Goal: Task Accomplishment & Management: Complete application form

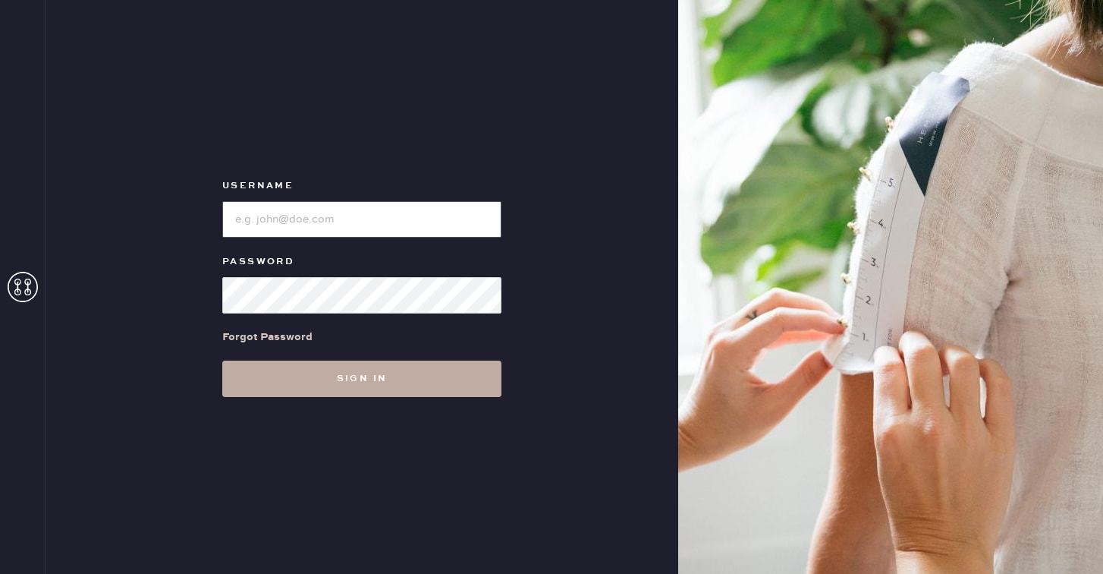
type input "reformationwilliamsburg"
click at [409, 378] on button "Sign in" at bounding box center [361, 378] width 279 height 36
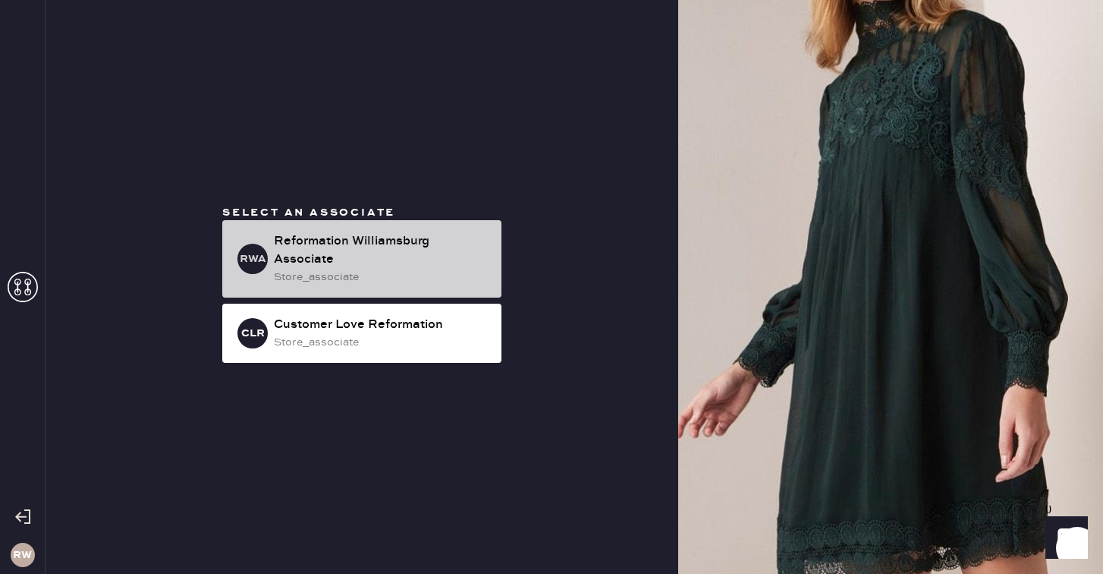
click at [347, 281] on div "store_associate" at bounding box center [381, 277] width 215 height 17
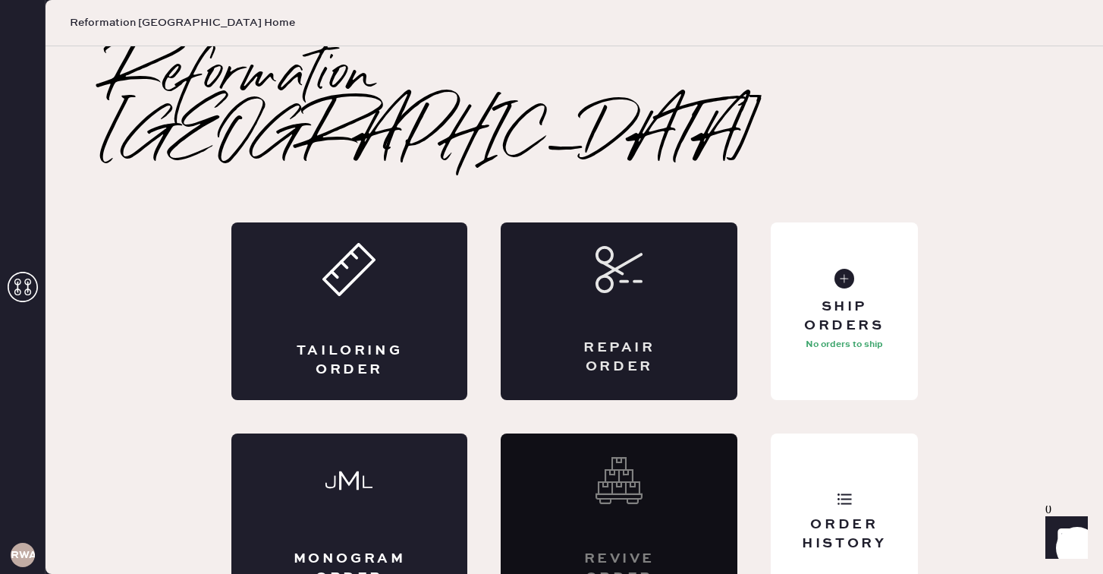
click at [604, 275] on div "Repair Order" at bounding box center [619, 311] width 237 height 178
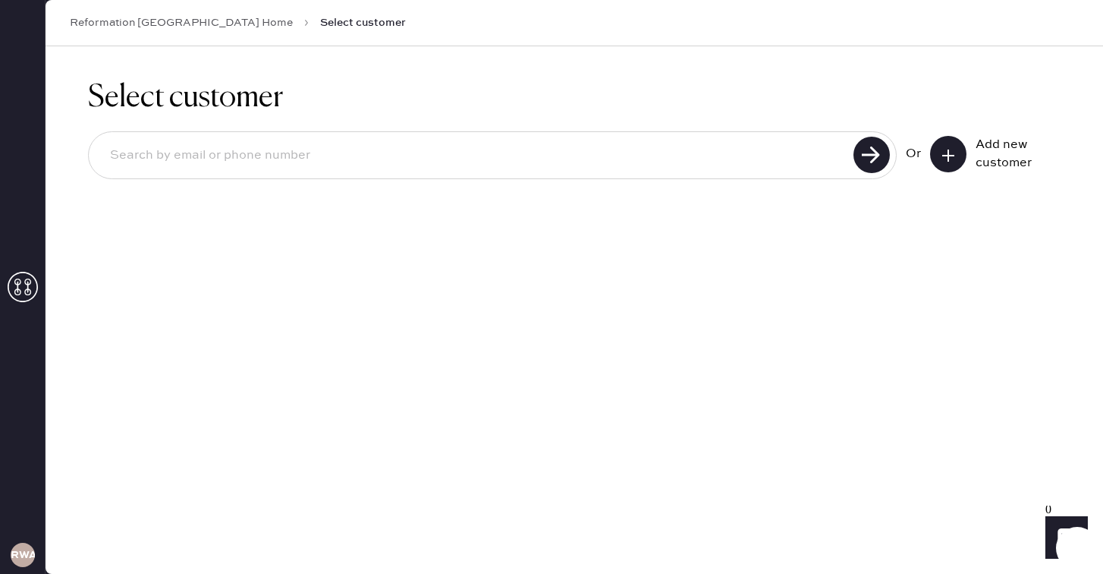
click at [657, 161] on input at bounding box center [473, 155] width 751 height 35
click at [951, 155] on icon at bounding box center [948, 155] width 15 height 15
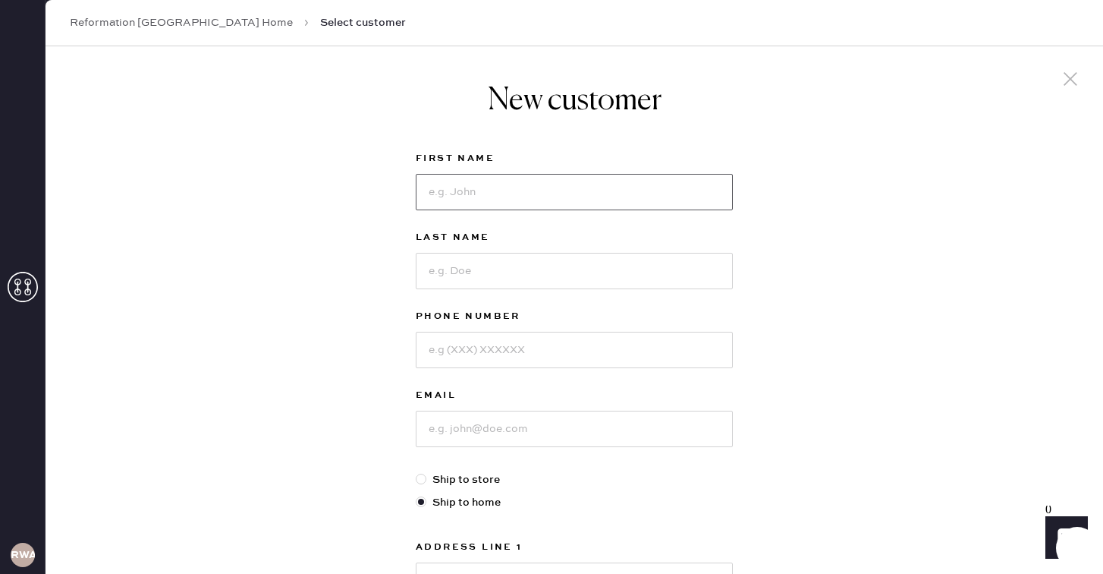
click at [536, 192] on input at bounding box center [574, 192] width 317 height 36
type input "lucy"
type input "powell"
type input "3019808481"
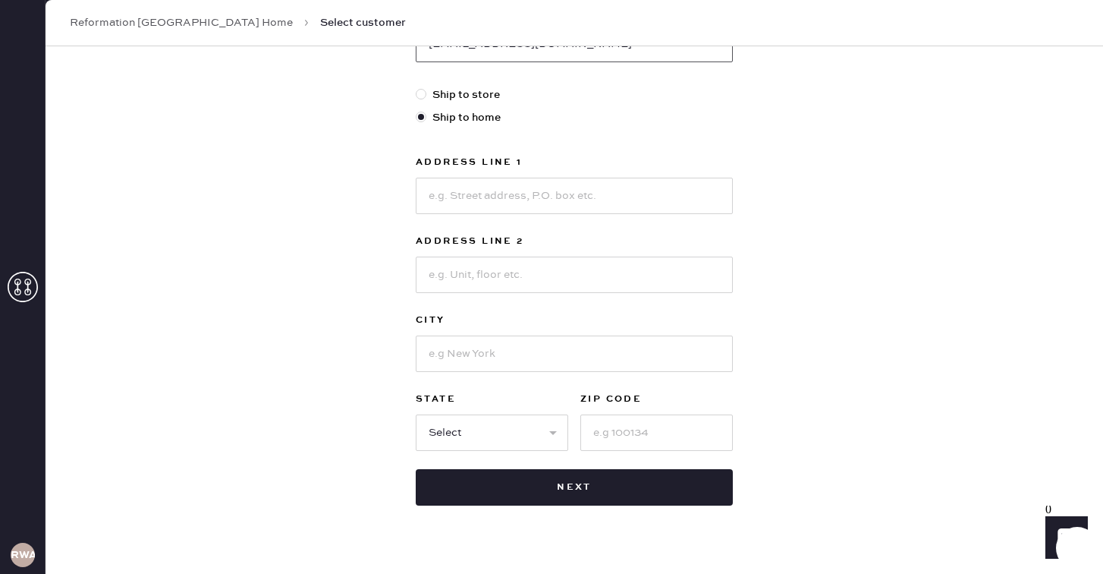
scroll to position [397, 0]
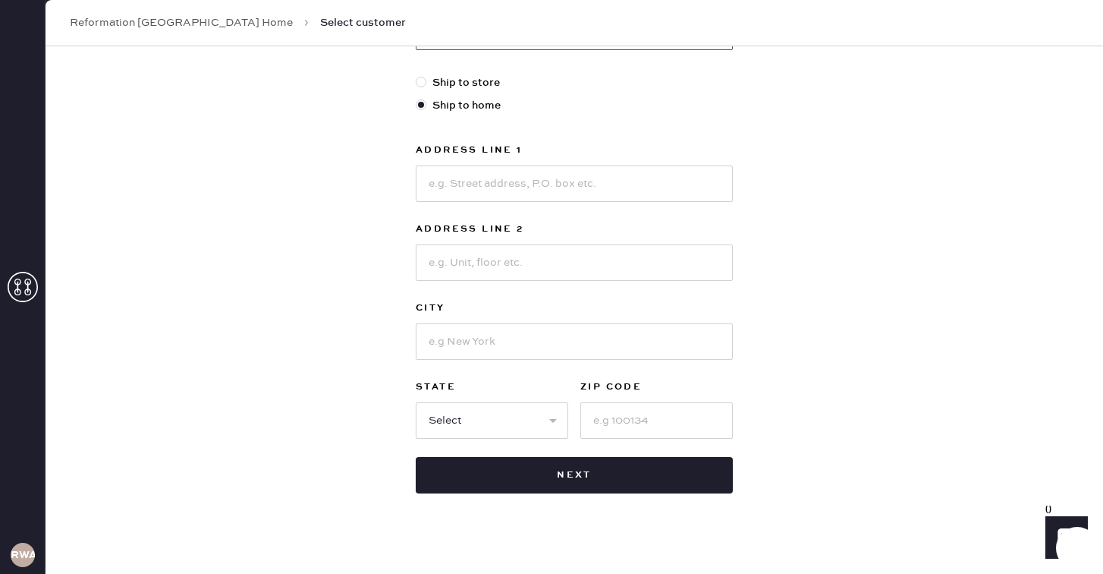
type input "[EMAIL_ADDRESS][DOMAIN_NAME]"
click at [447, 193] on input at bounding box center [574, 183] width 317 height 36
type input "[STREET_ADDRESS]"
type input "#4"
type input "[GEOGRAPHIC_DATA]"
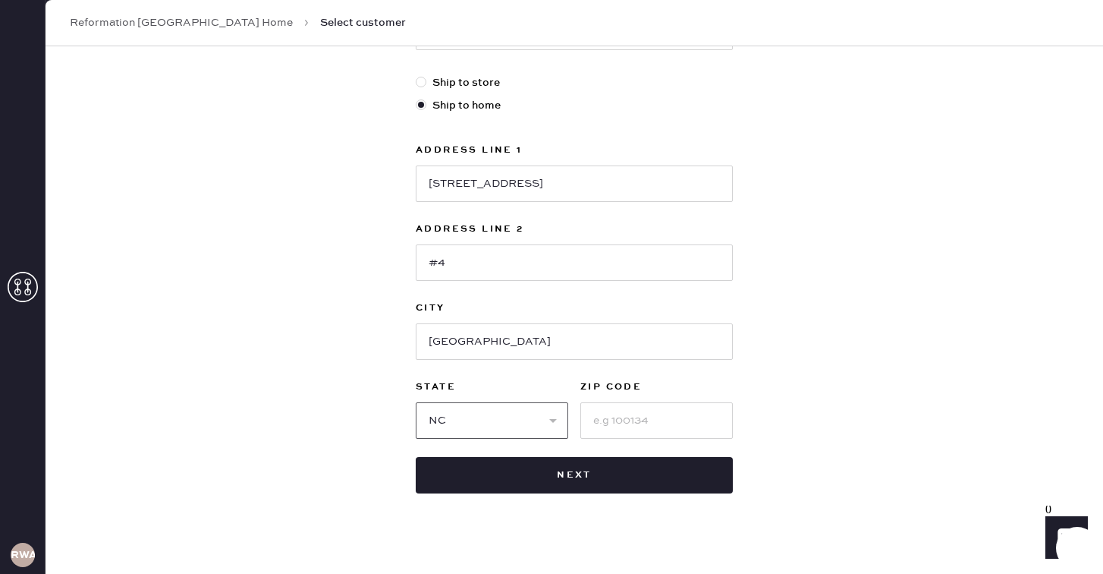
select select "NY"
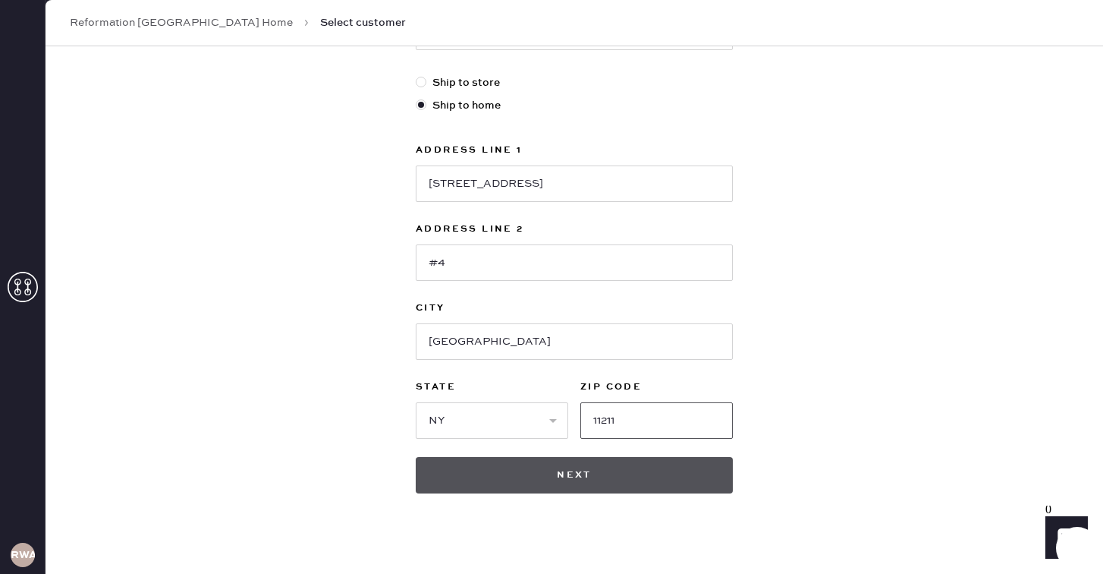
type input "11211"
click at [574, 468] on button "Next" at bounding box center [574, 475] width 317 height 36
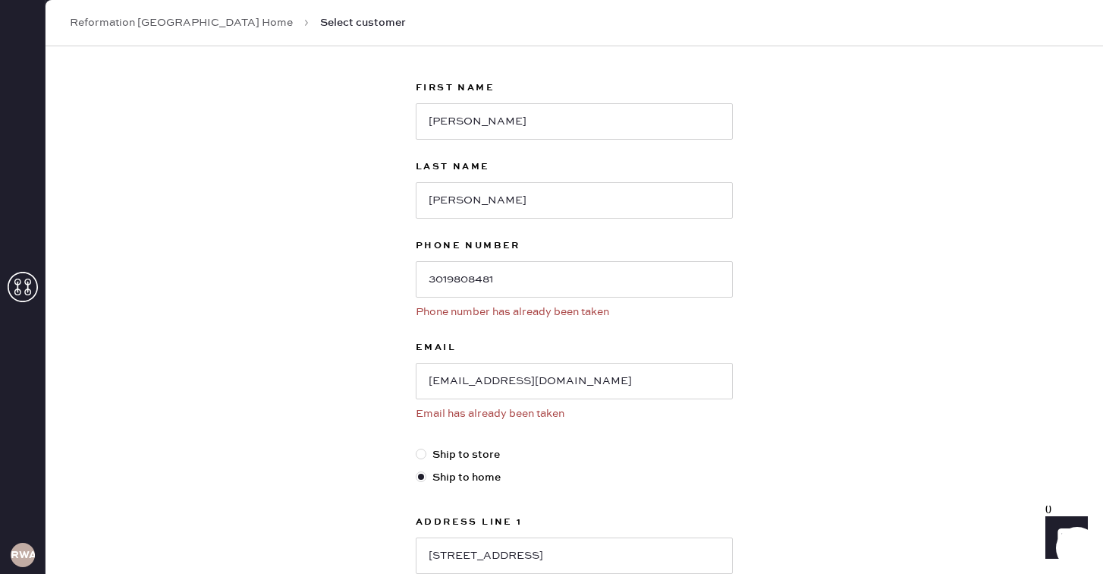
scroll to position [74, 0]
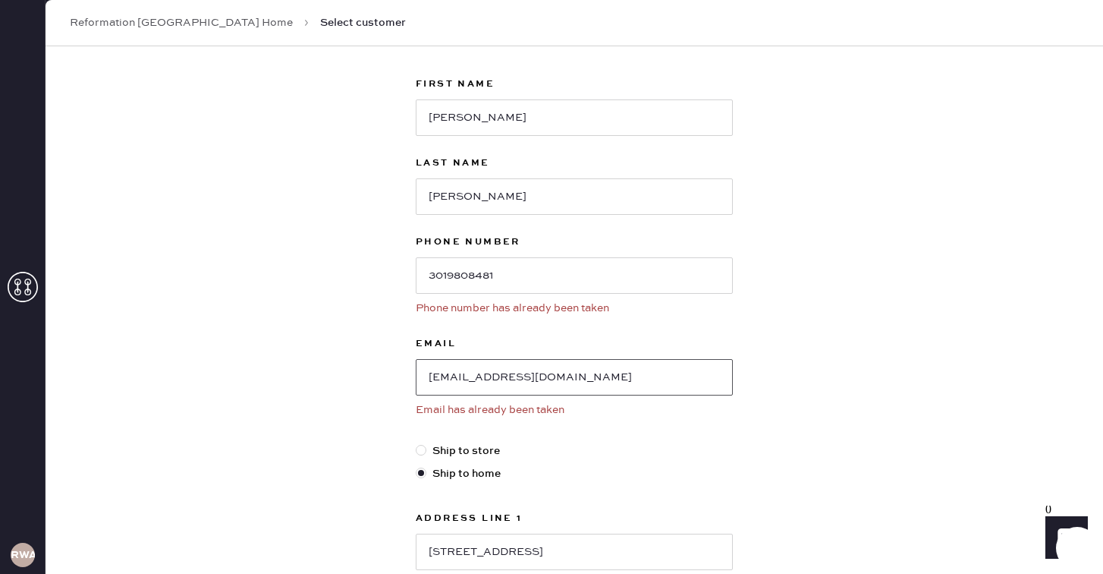
drag, startPoint x: 561, startPoint y: 380, endPoint x: 405, endPoint y: 378, distance: 156.3
click at [405, 378] on div "New customer First Name lucy Last Name powell Phone Number 3019808481 Phone num…" at bounding box center [574, 434] width 341 height 925
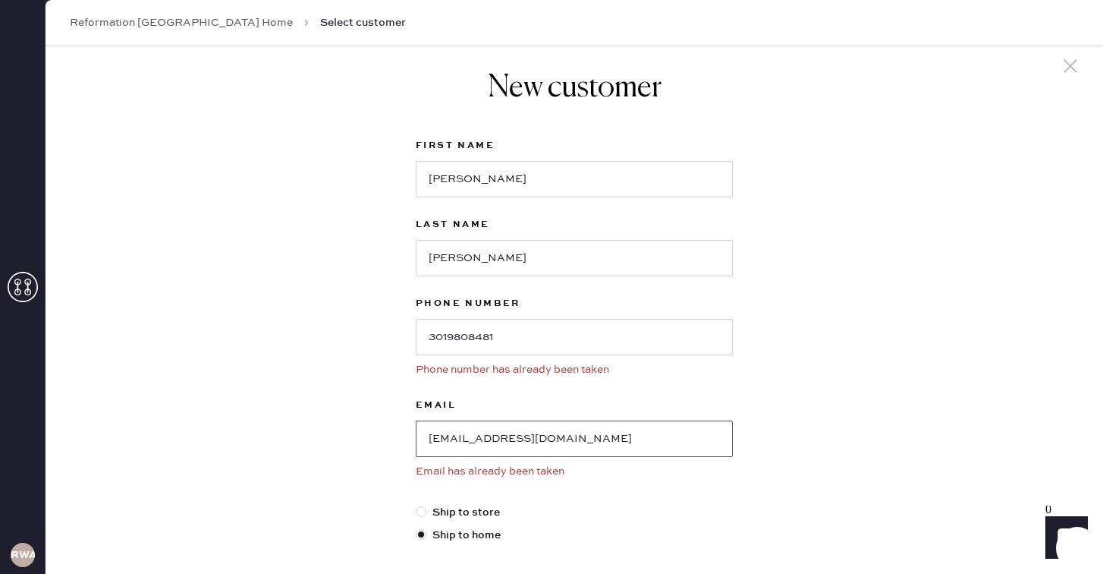
scroll to position [0, 0]
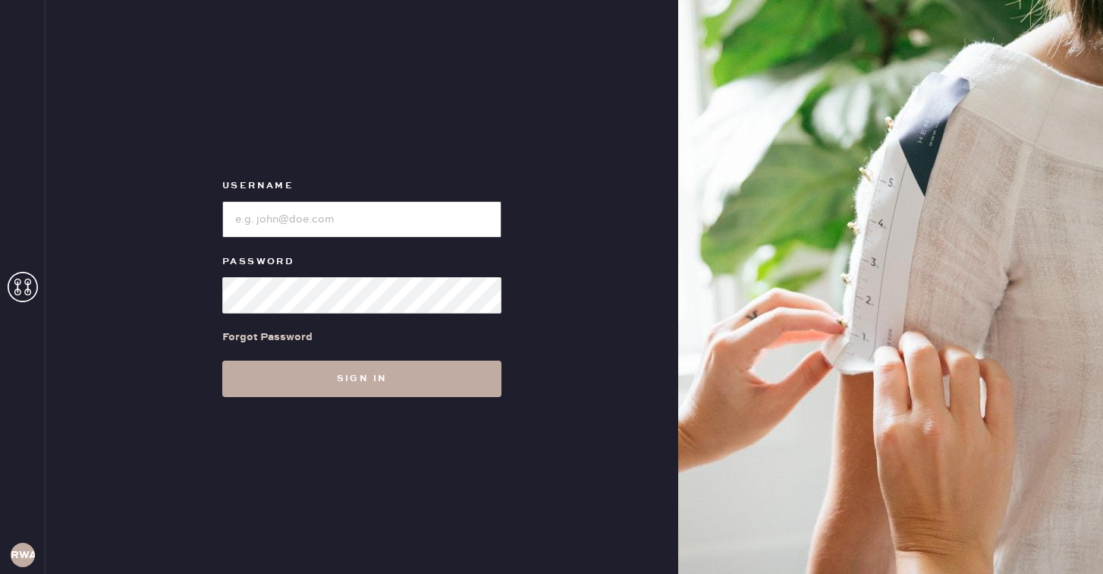
type input "reformationwilliamsburg"
click at [394, 374] on button "Sign in" at bounding box center [361, 378] width 279 height 36
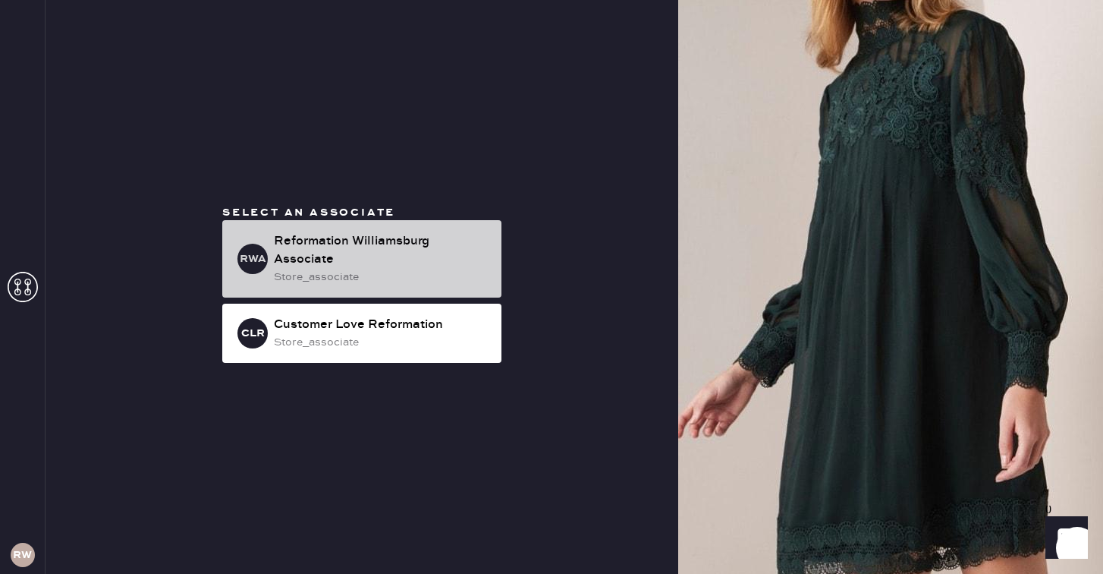
click at [369, 278] on div "store_associate" at bounding box center [381, 277] width 215 height 17
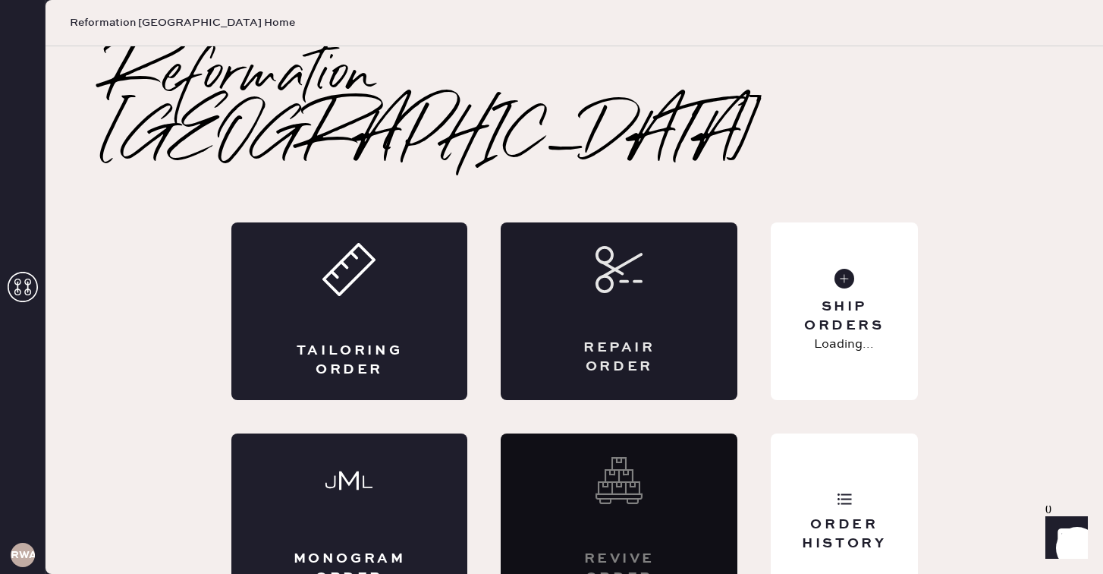
click at [575, 257] on div "Repair Order" at bounding box center [619, 311] width 237 height 178
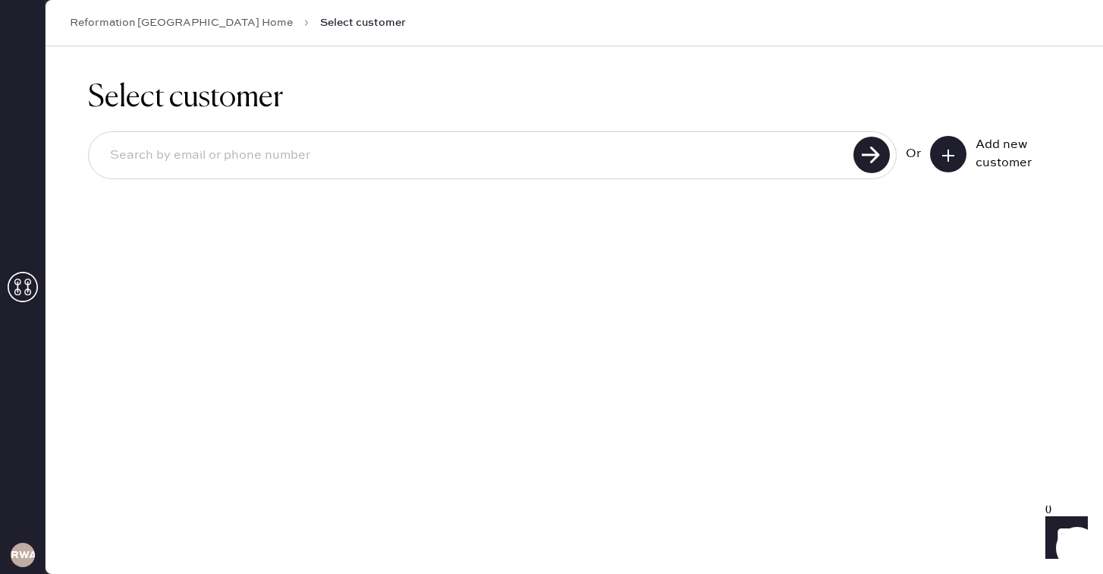
click at [477, 160] on input at bounding box center [473, 155] width 751 height 35
paste input "[EMAIL_ADDRESS][DOMAIN_NAME]"
type input "[EMAIL_ADDRESS][DOMAIN_NAME]"
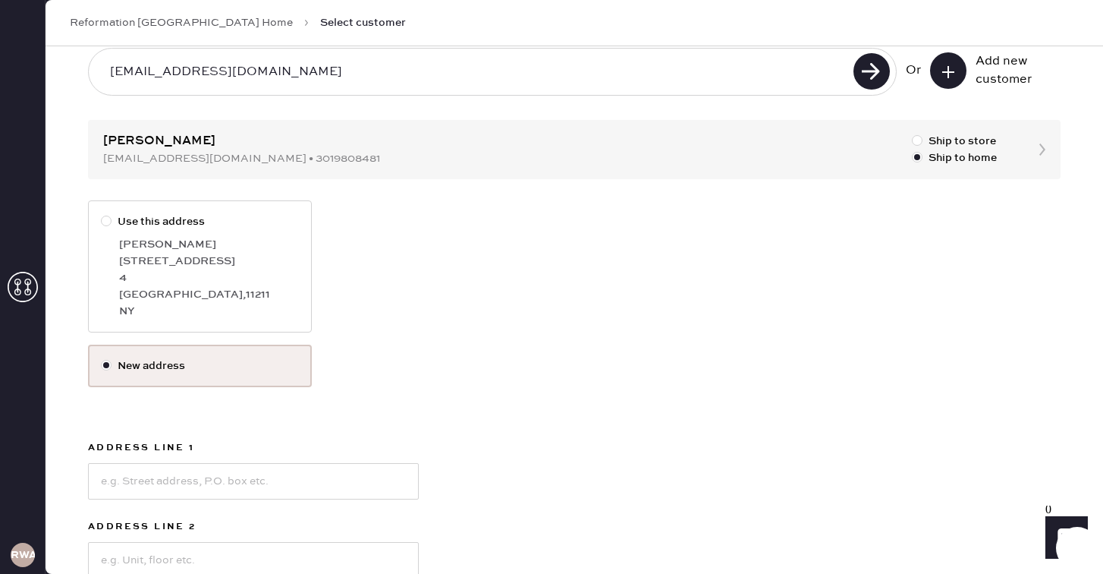
scroll to position [85, 0]
click at [214, 283] on div "4" at bounding box center [209, 276] width 180 height 17
click at [102, 212] on input "Use this address" at bounding box center [101, 212] width 1 height 1
radio input "true"
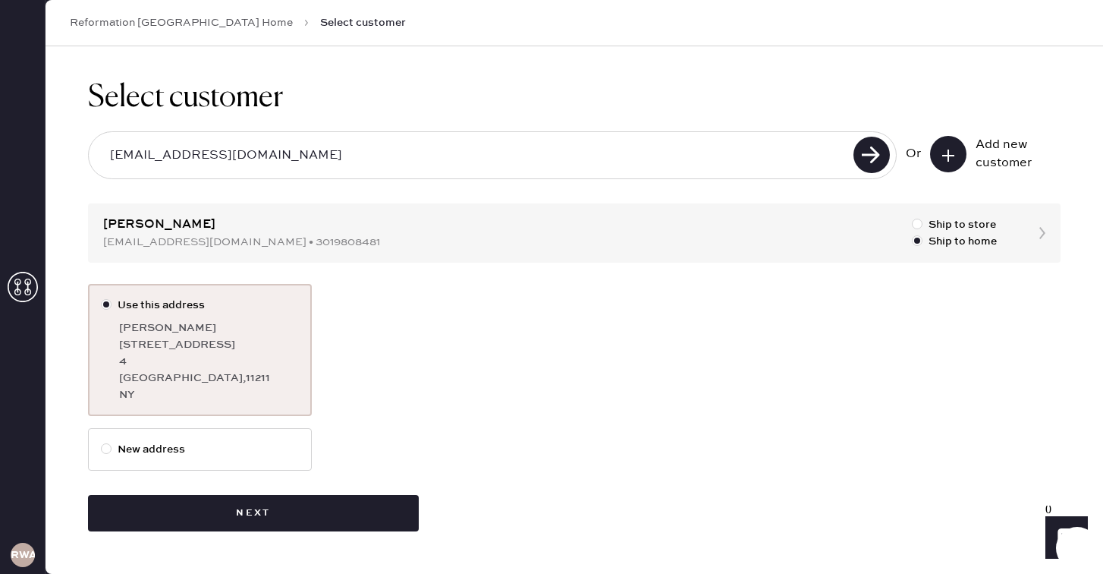
scroll to position [0, 0]
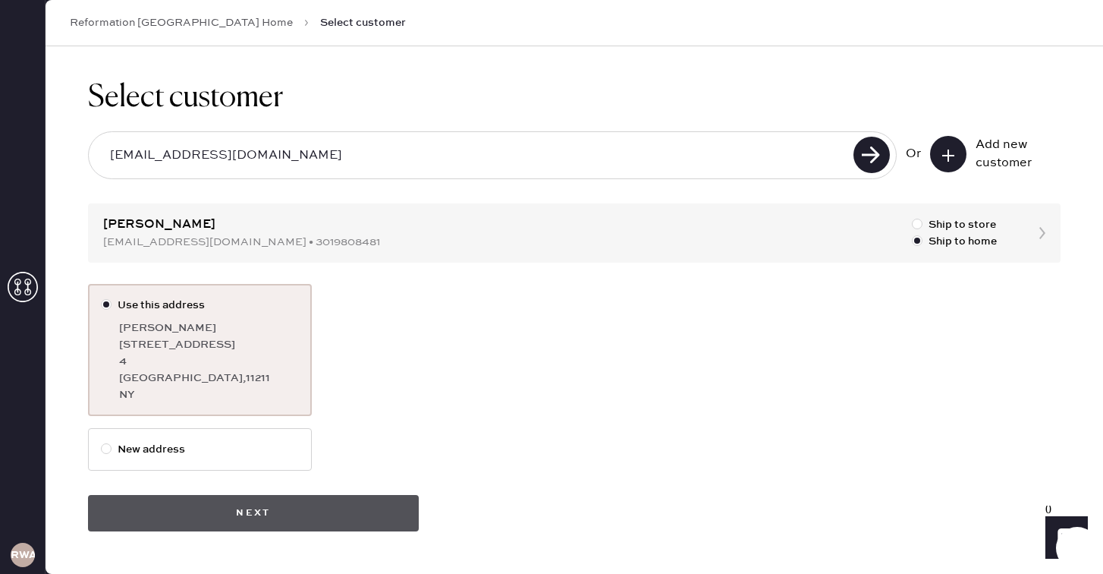
click at [297, 504] on button "Next" at bounding box center [253, 513] width 331 height 36
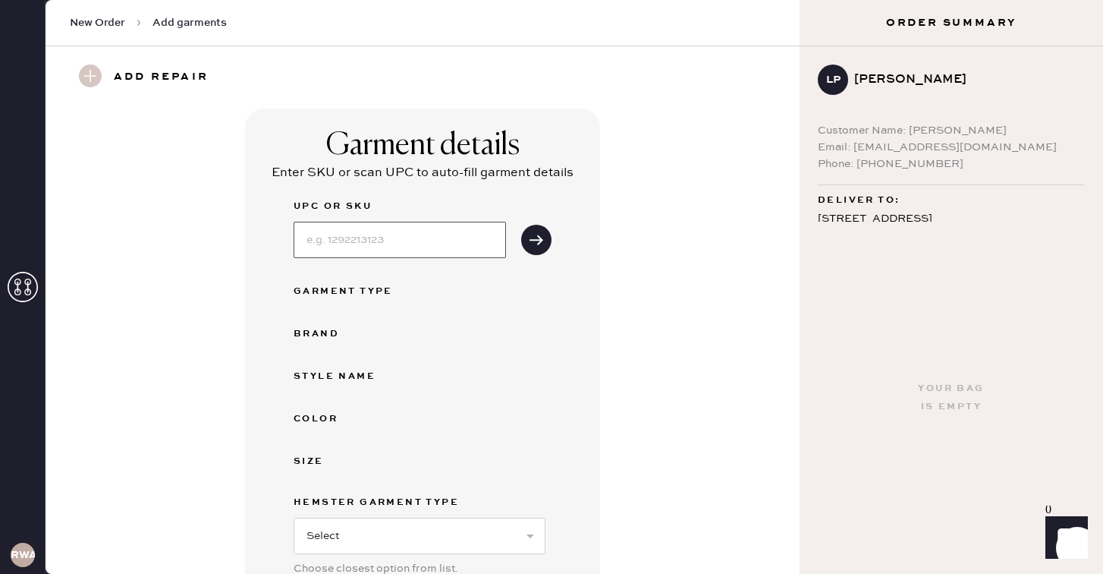
click at [373, 243] on input at bounding box center [400, 240] width 212 height 36
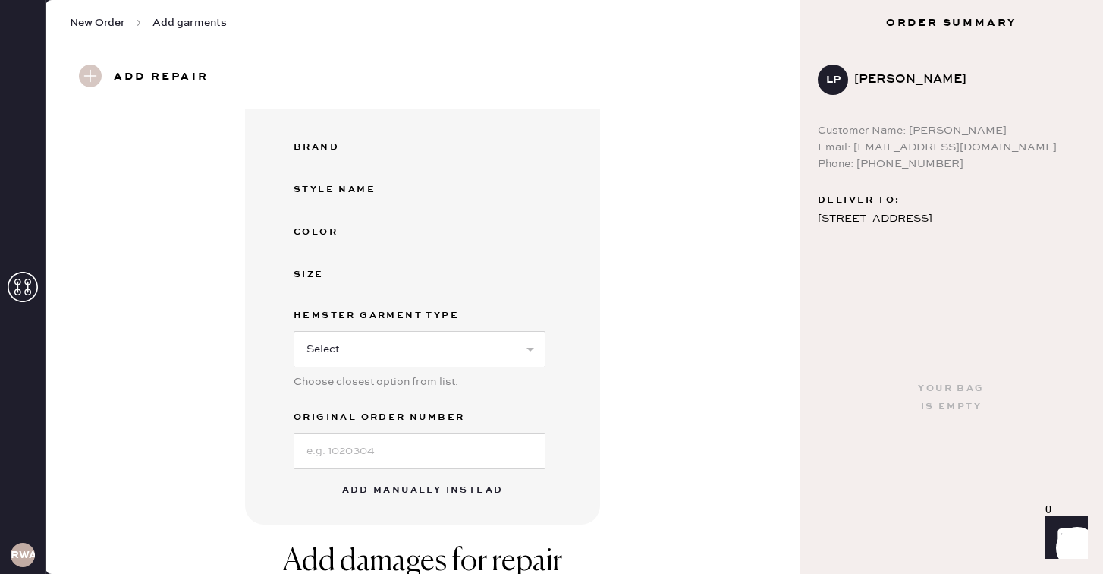
scroll to position [225, 0]
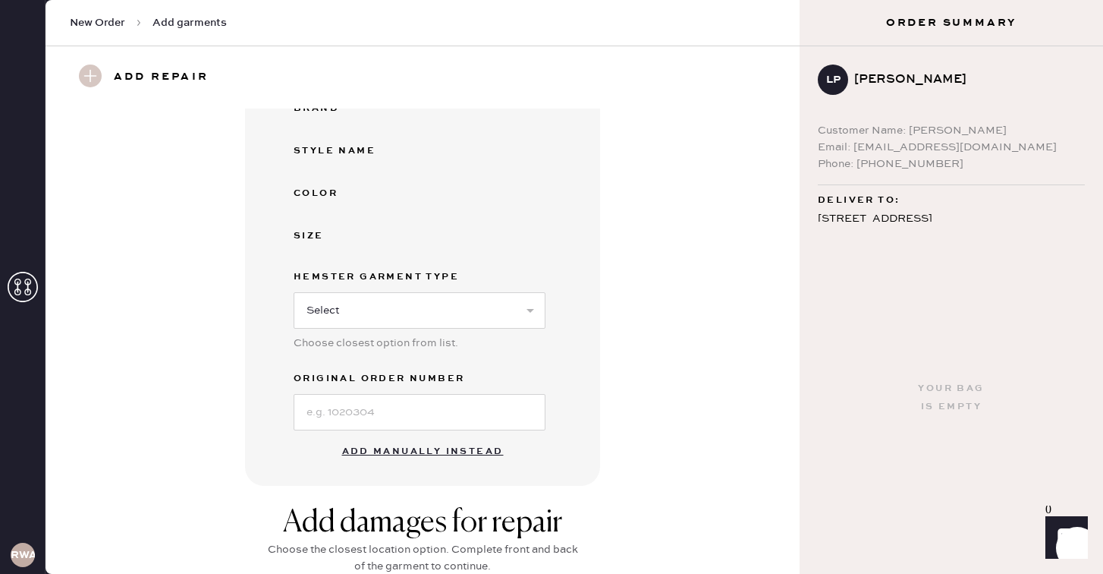
click at [442, 448] on button "Add manually instead" at bounding box center [423, 451] width 180 height 30
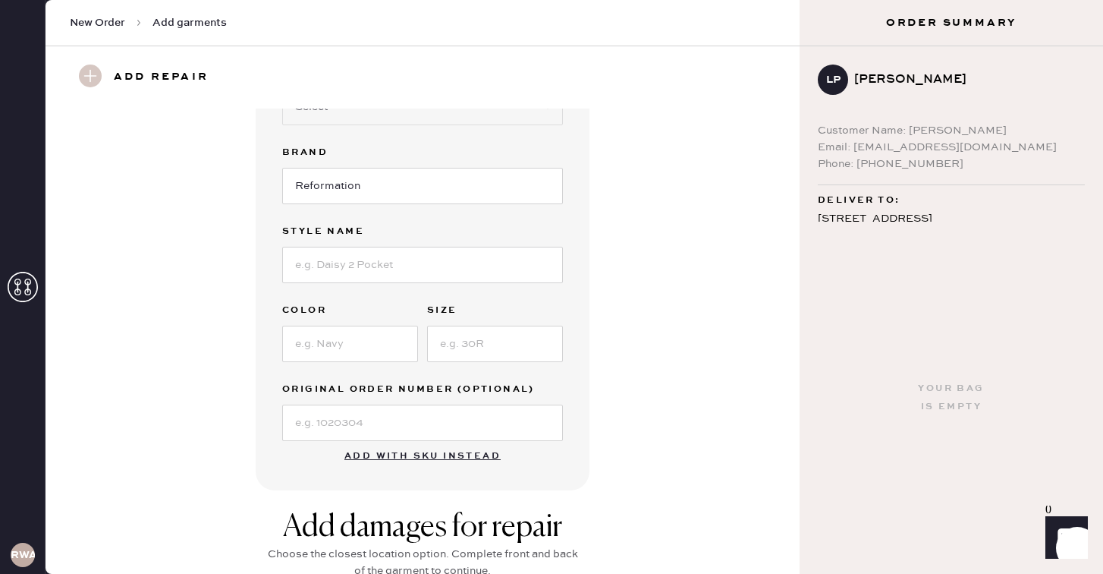
scroll to position [163, 0]
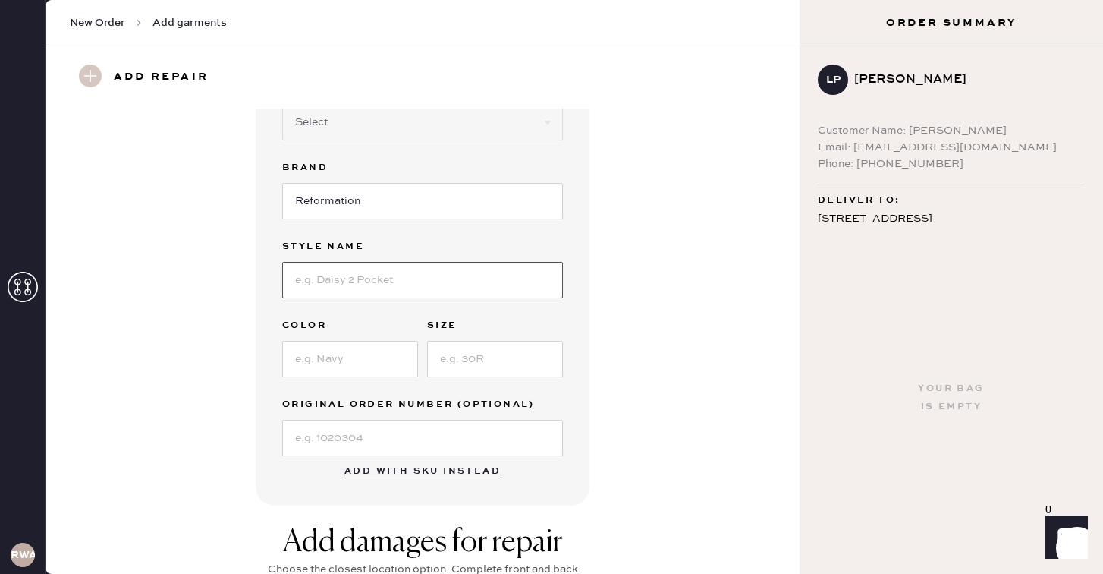
click at [327, 278] on input at bounding box center [422, 280] width 281 height 36
type input "[PERSON_NAME]"
click at [444, 357] on input at bounding box center [495, 359] width 136 height 36
type input "6"
click at [330, 362] on input at bounding box center [350, 359] width 136 height 36
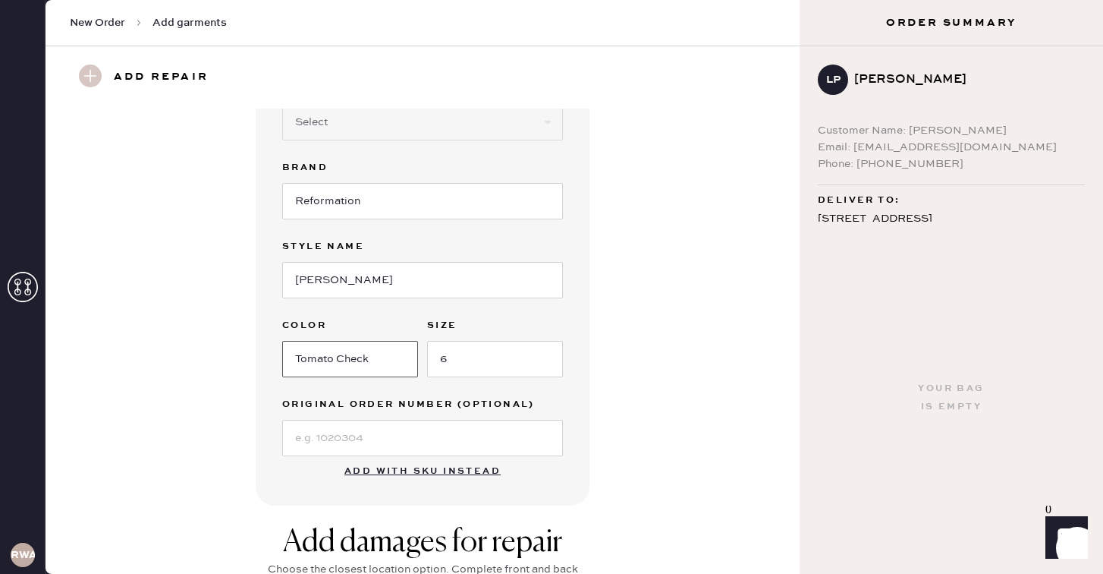
type input "Tomato Check"
click at [316, 440] on input at bounding box center [422, 438] width 281 height 36
type input "s"
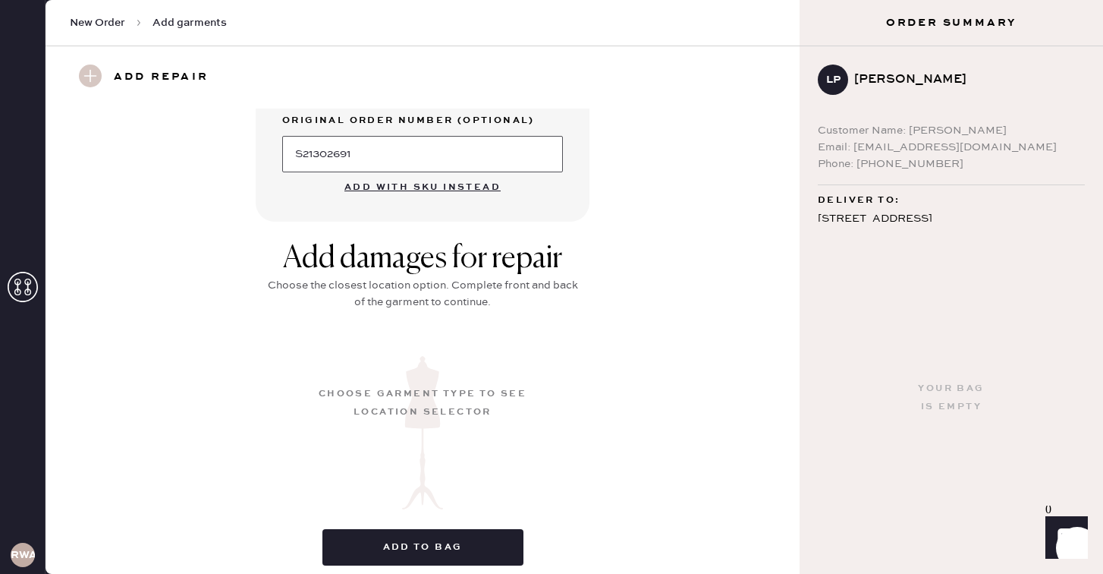
scroll to position [450, 0]
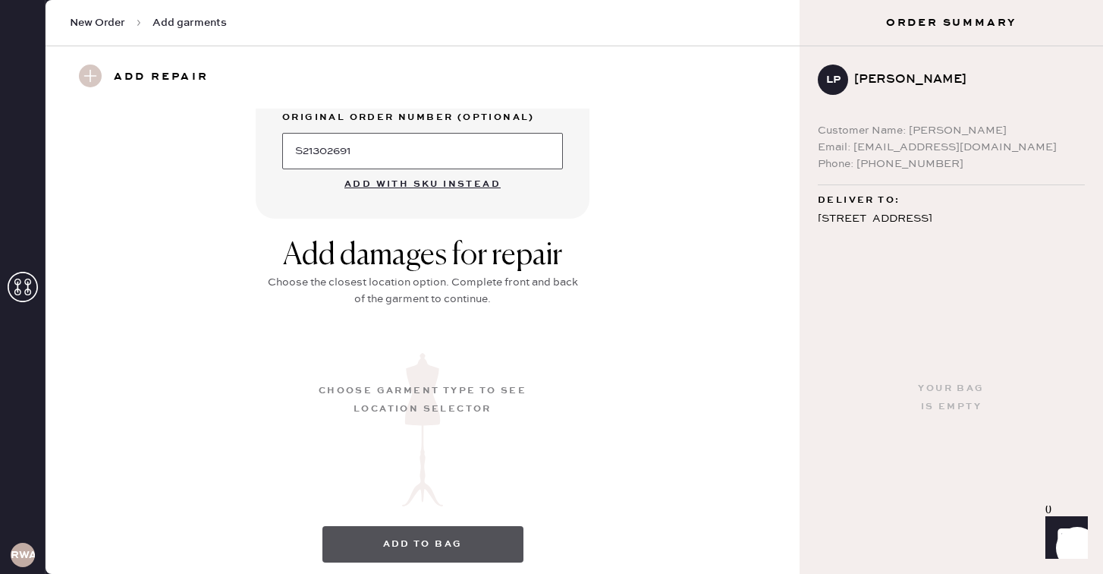
type input "S21302691"
click at [420, 541] on button "Add to bag" at bounding box center [422, 544] width 201 height 36
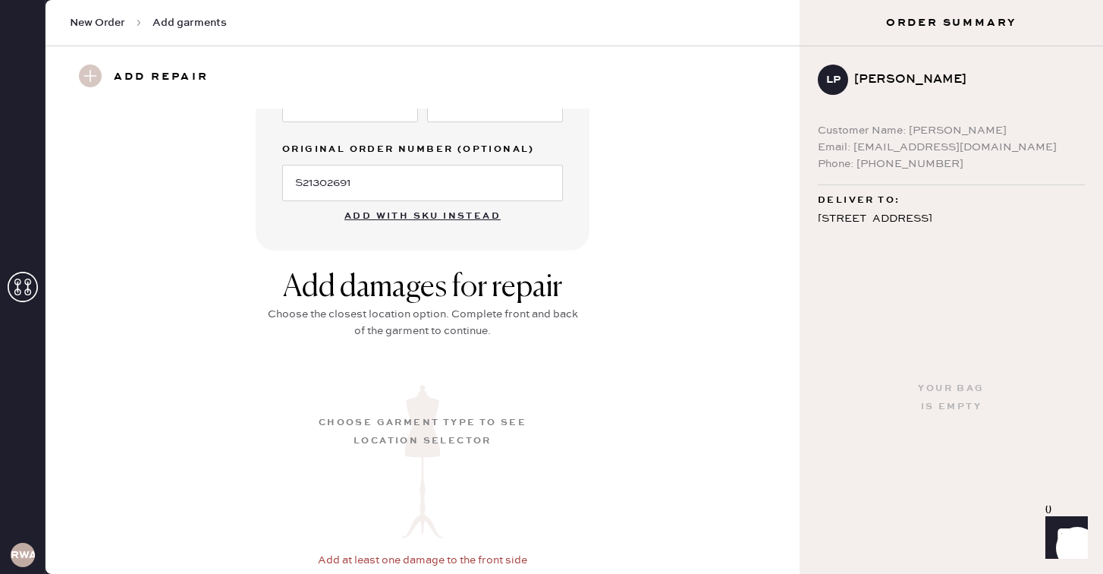
scroll to position [464, 0]
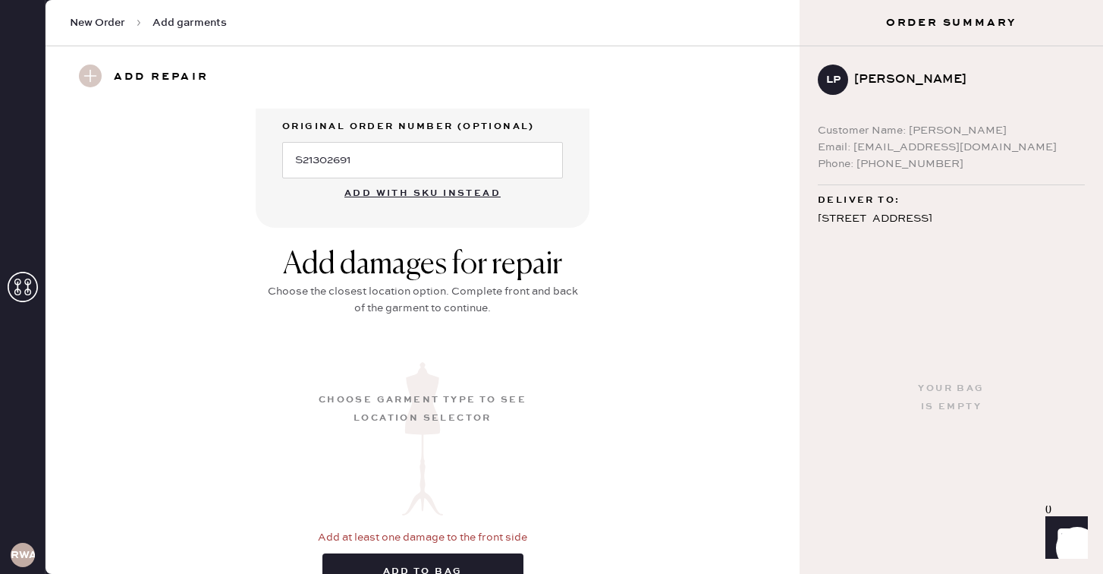
click at [90, 74] on use at bounding box center [90, 75] width 23 height 23
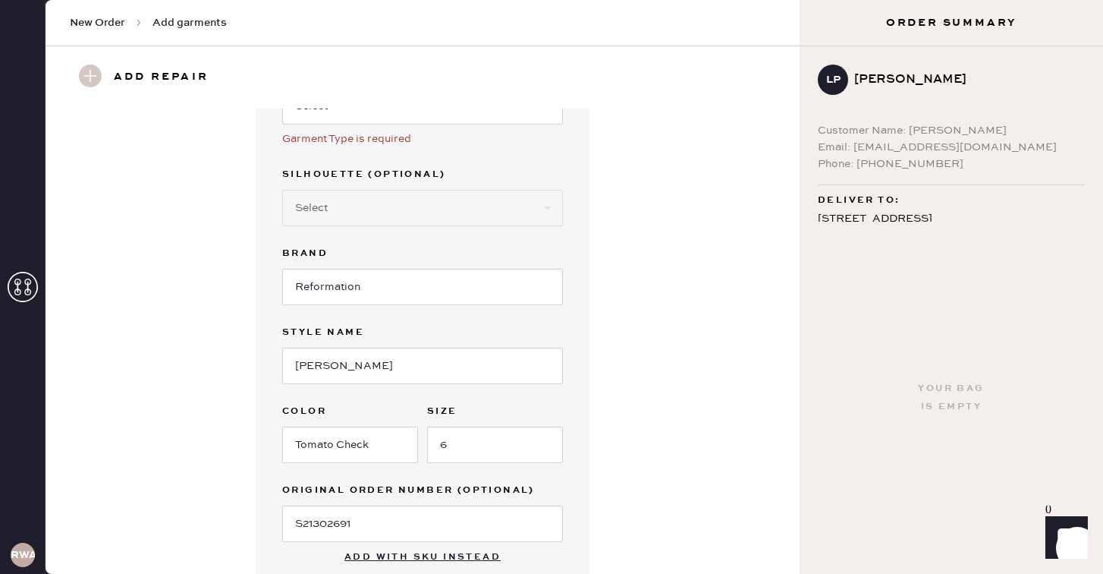
scroll to position [0, 0]
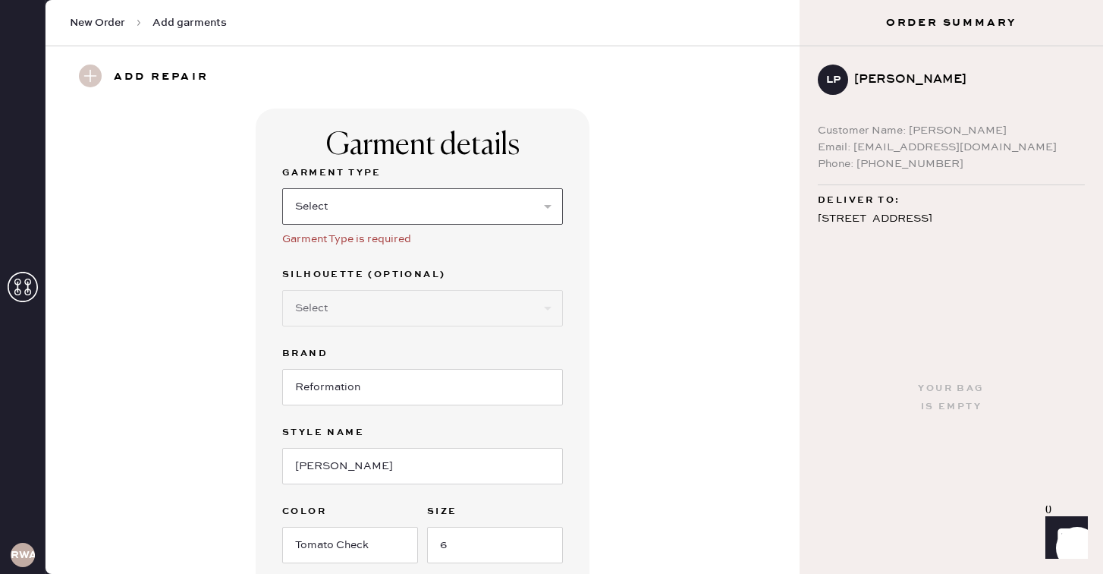
click at [359, 206] on select "Select Basic Skirt Jeans Leggings Pants Shorts Basic Sleeved Dress Basic Sleeve…" at bounding box center [422, 206] width 281 height 36
select select "15"
click at [366, 314] on select "Select Crop top Full Length Other" at bounding box center [422, 308] width 281 height 36
select select "70"
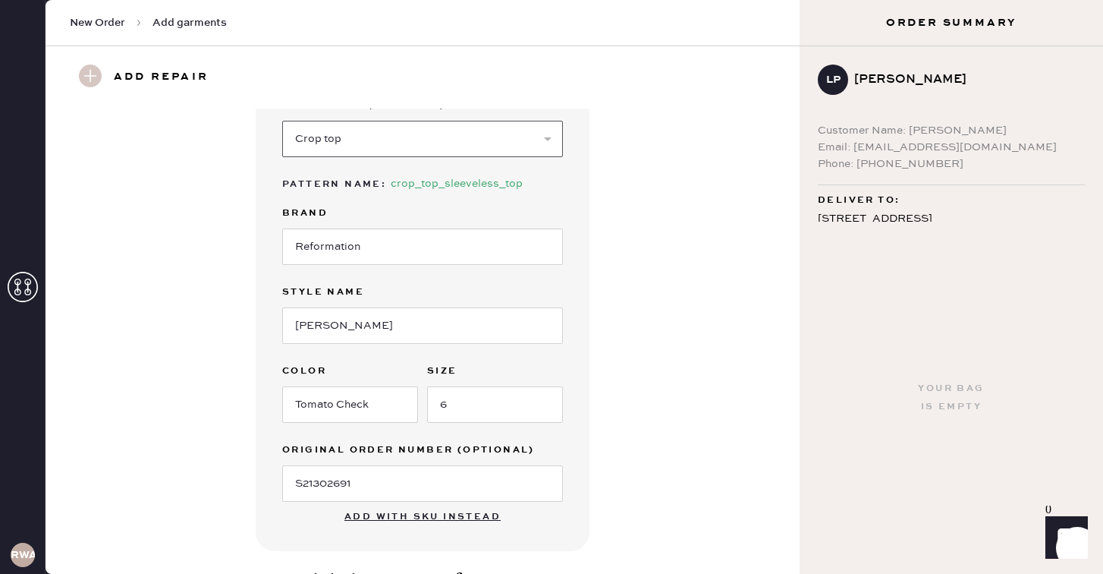
scroll to position [577, 0]
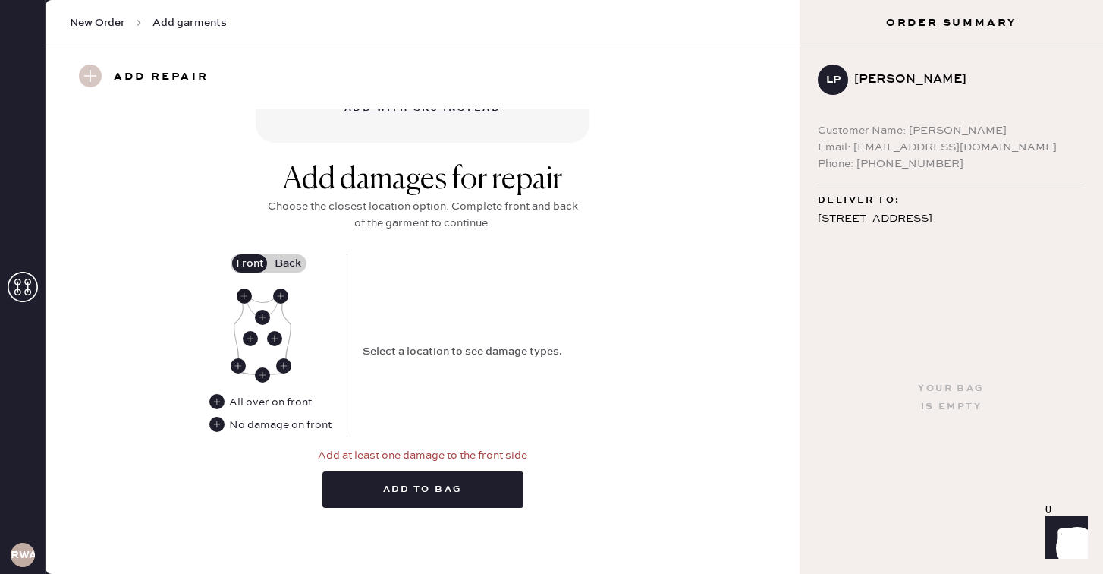
click at [245, 291] on use at bounding box center [244, 295] width 15 height 15
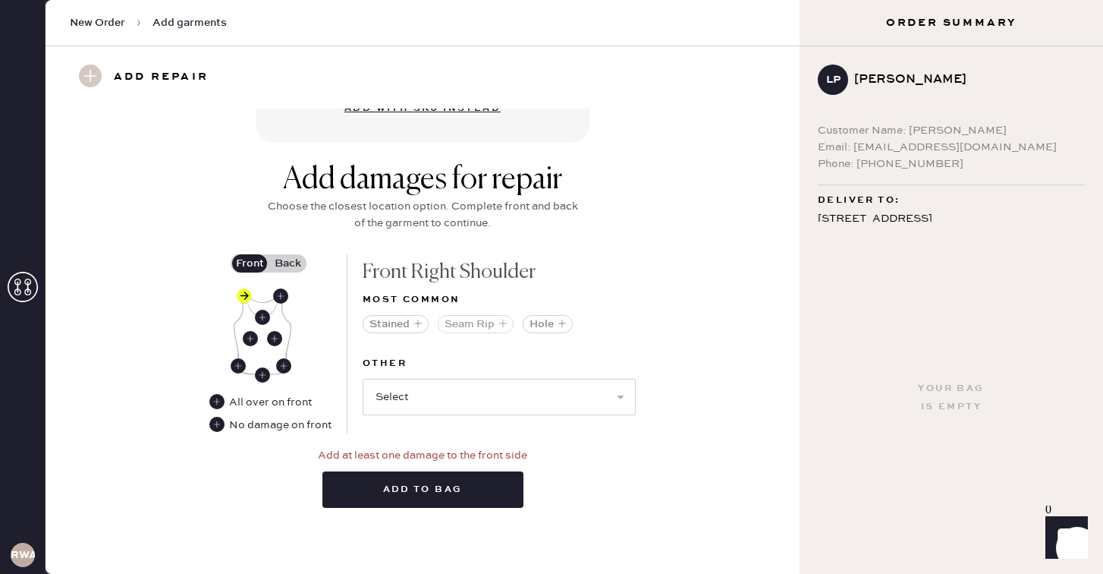
click at [482, 322] on button "Seam Rip" at bounding box center [476, 324] width 76 height 18
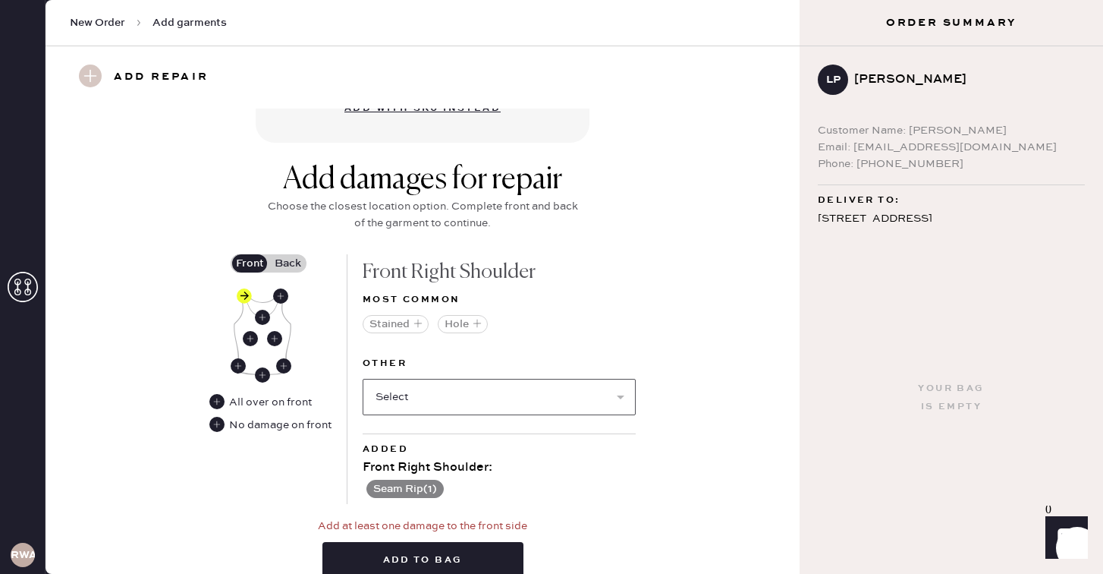
click at [406, 400] on select "Select Broken / Ripped Hem Broken Beads Broken Belt Loop Broken Button Broken C…" at bounding box center [499, 397] width 273 height 36
select select "1503"
select select
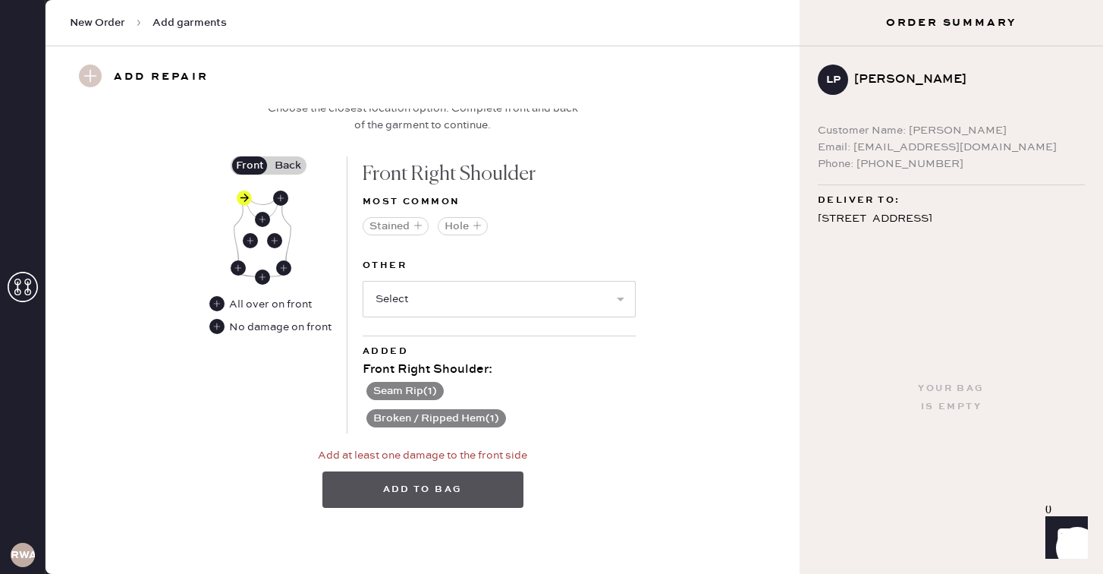
click at [413, 490] on button "Add to bag" at bounding box center [422, 489] width 201 height 36
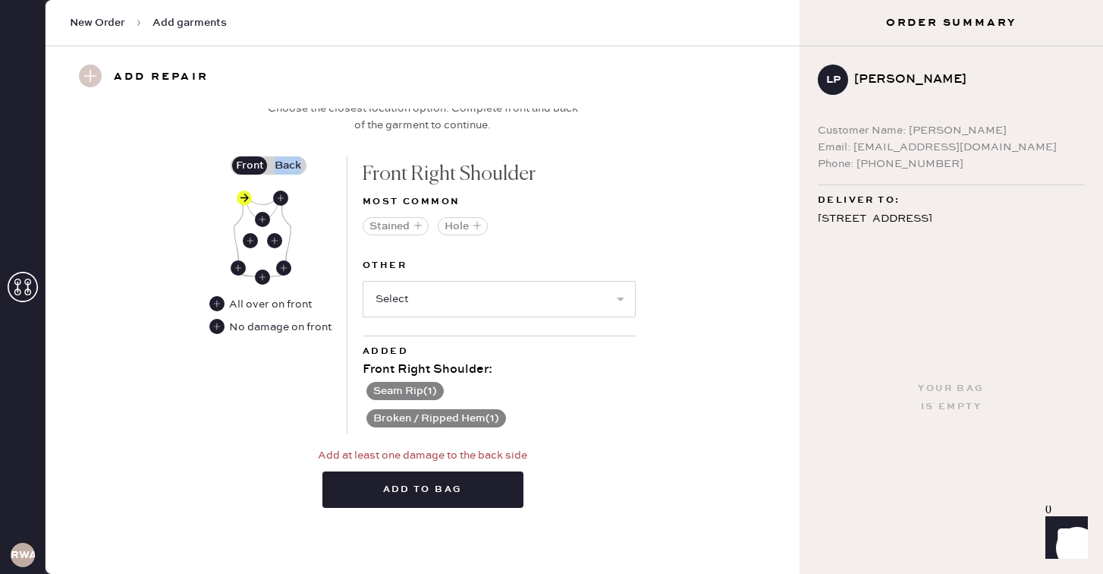
click at [284, 165] on label "Back" at bounding box center [288, 165] width 38 height 18
click at [288, 165] on input "Back" at bounding box center [288, 165] width 0 height 0
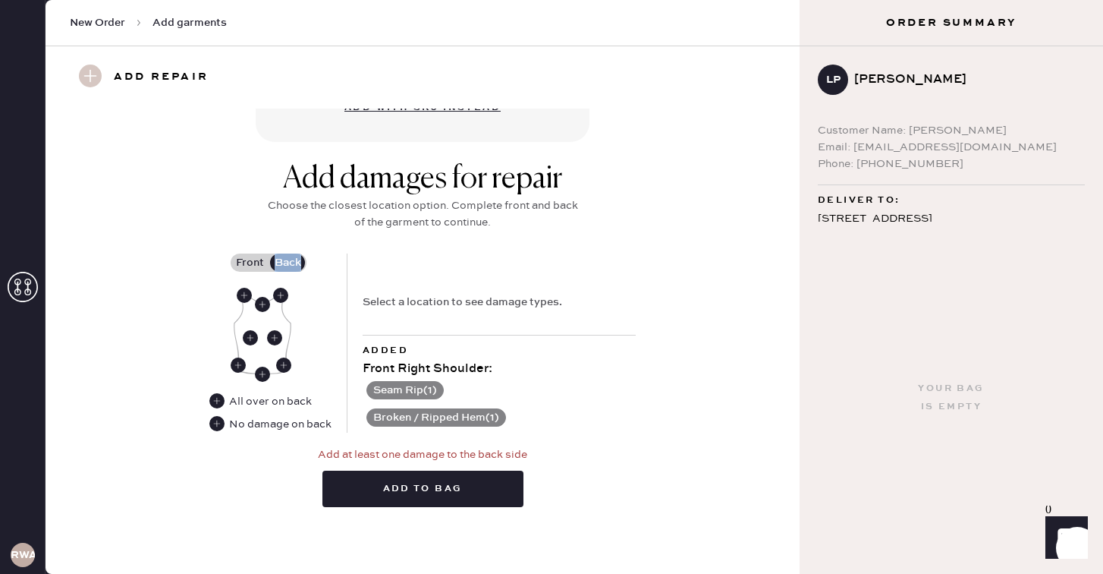
scroll to position [555, 0]
click at [261, 304] on use at bounding box center [262, 304] width 15 height 15
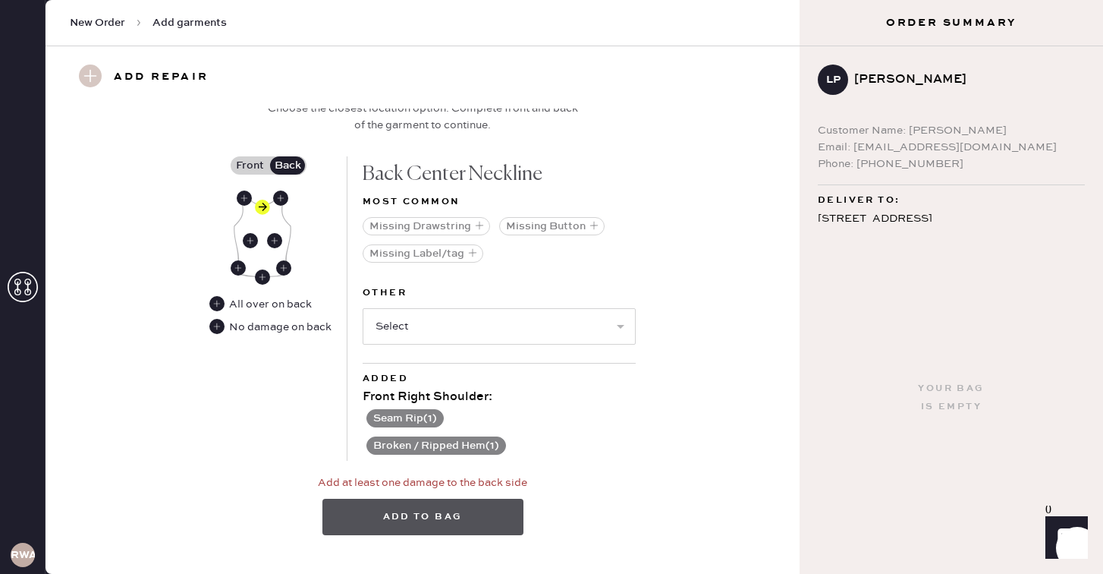
click at [404, 514] on button "Add to bag" at bounding box center [422, 516] width 201 height 36
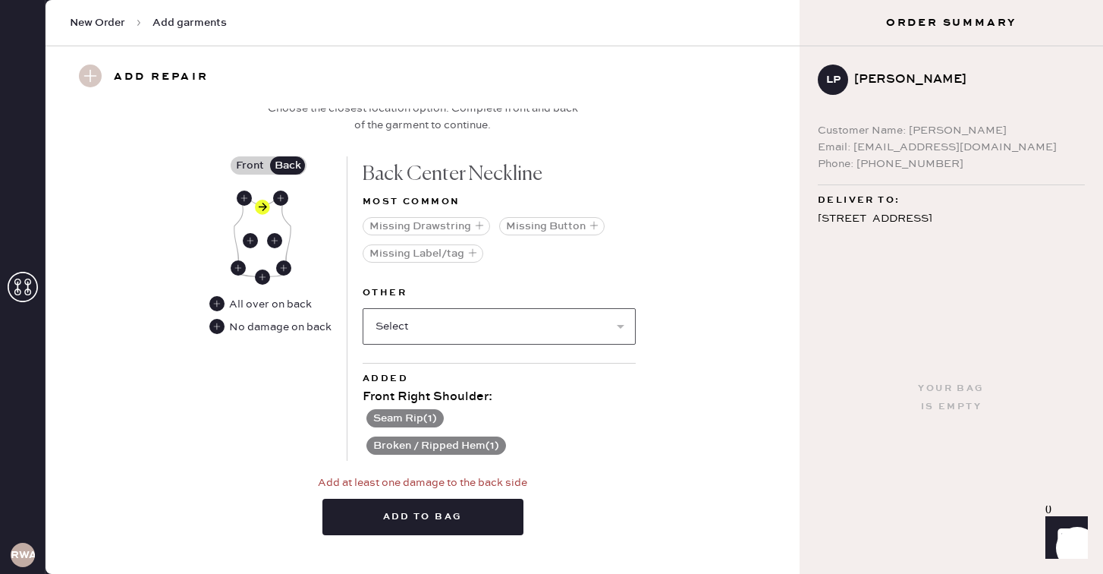
click at [399, 325] on select "Select Broken / Ripped Hem Broken Beads Broken Belt Loop Broken Button Broken C…" at bounding box center [499, 326] width 273 height 36
select select "1503"
select select
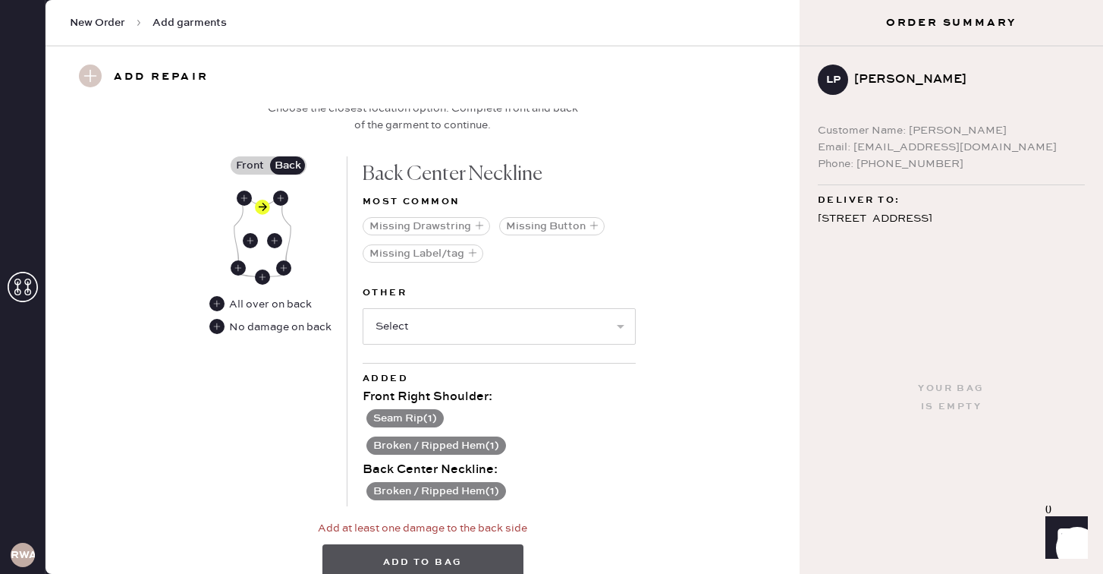
click at [431, 547] on button "Add to bag" at bounding box center [422, 562] width 201 height 36
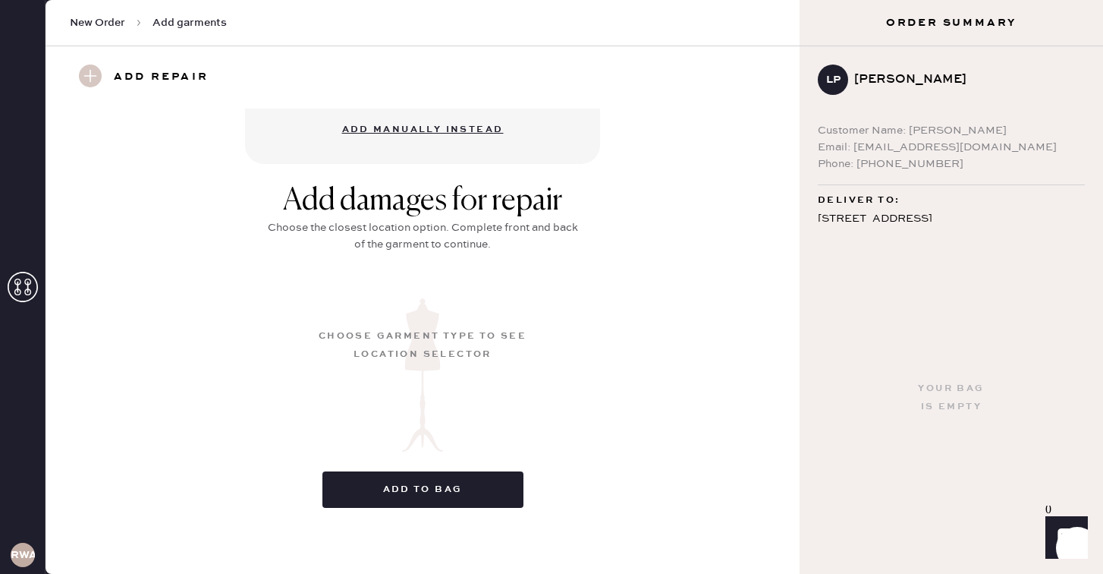
scroll to position [173, 0]
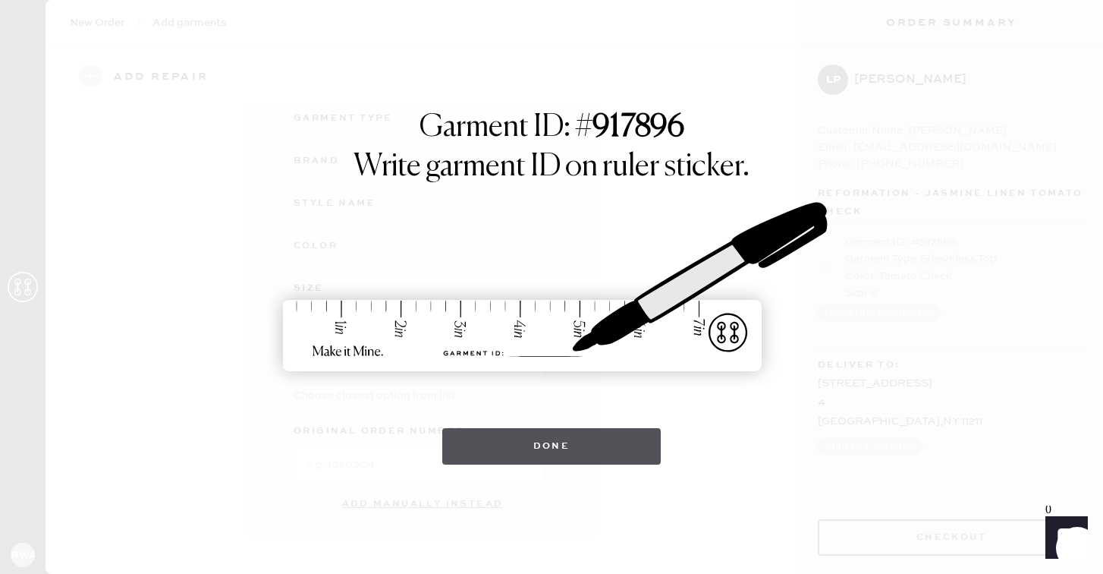
click at [517, 456] on button "Done" at bounding box center [551, 446] width 219 height 36
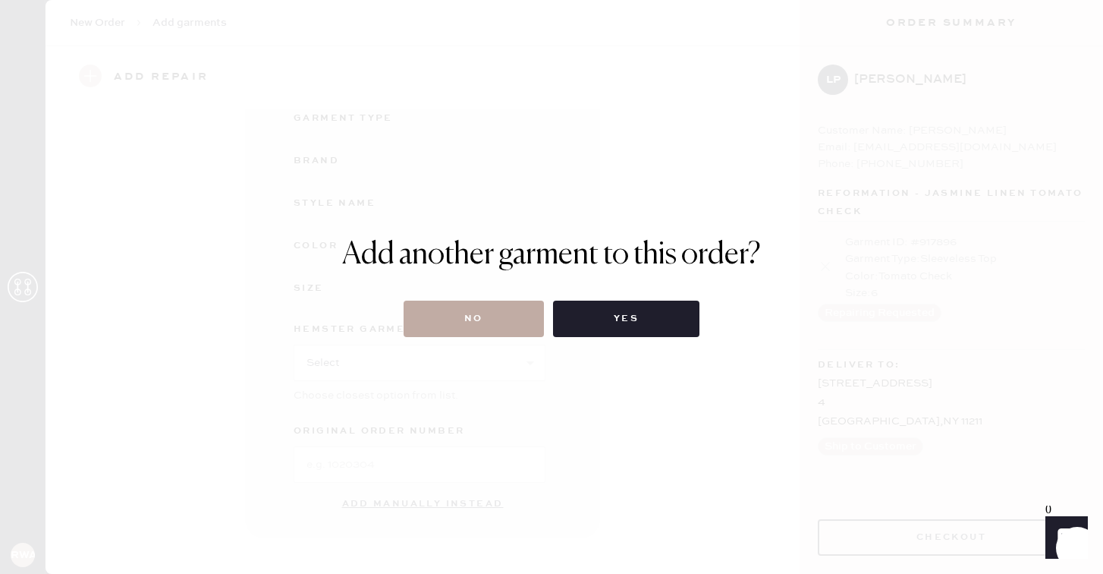
click at [497, 322] on button "No" at bounding box center [474, 318] width 140 height 36
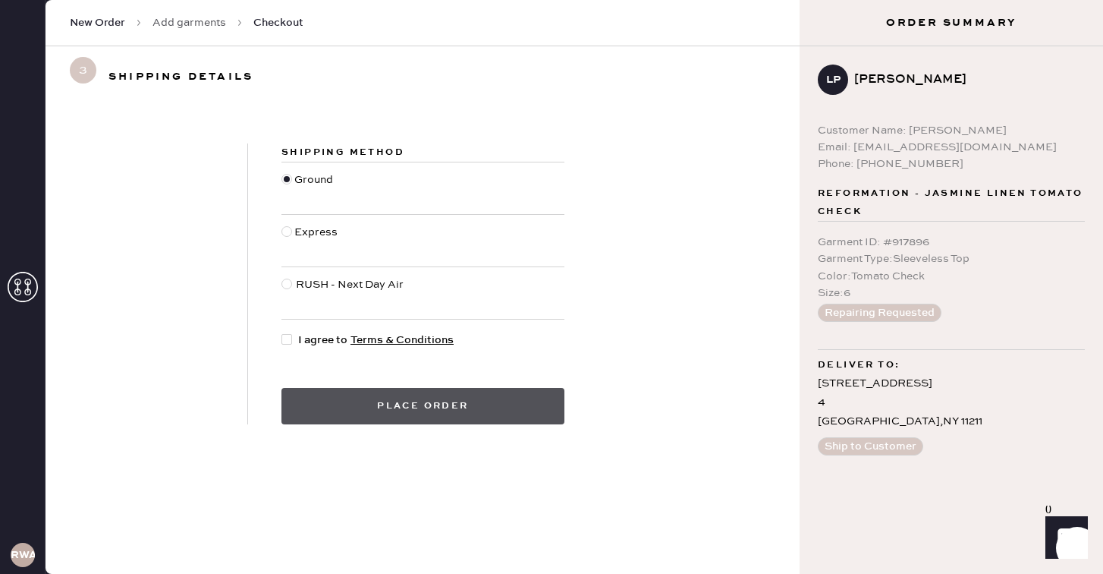
click at [484, 401] on button "Place order" at bounding box center [422, 406] width 283 height 36
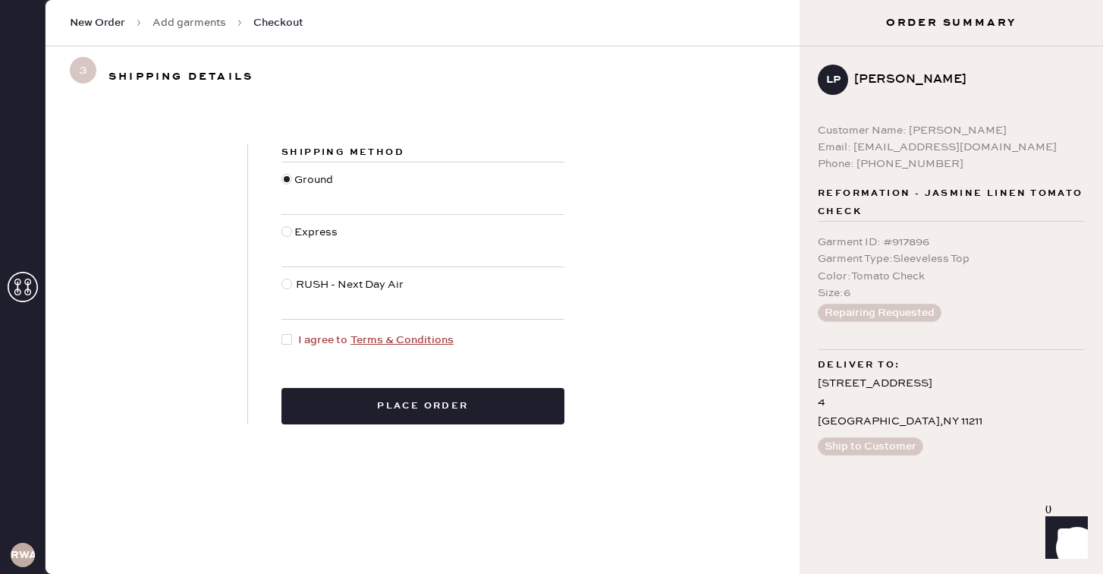
click at [290, 335] on div at bounding box center [286, 339] width 11 height 11
click at [282, 332] on input "I agree to Terms & Conditions" at bounding box center [281, 332] width 1 height 1
checkbox input "true"
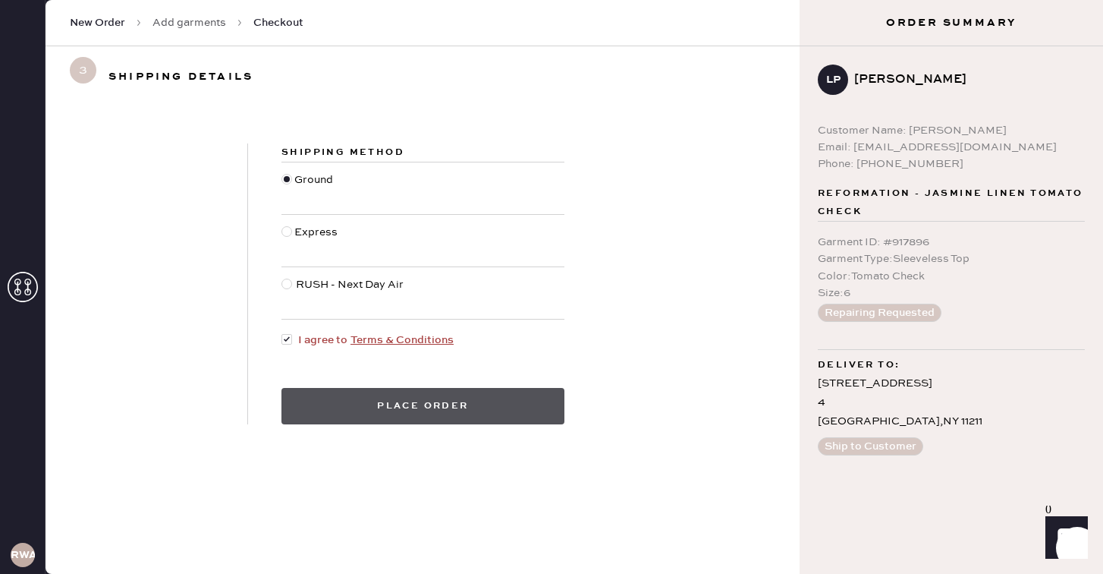
click at [373, 408] on button "Place order" at bounding box center [422, 406] width 283 height 36
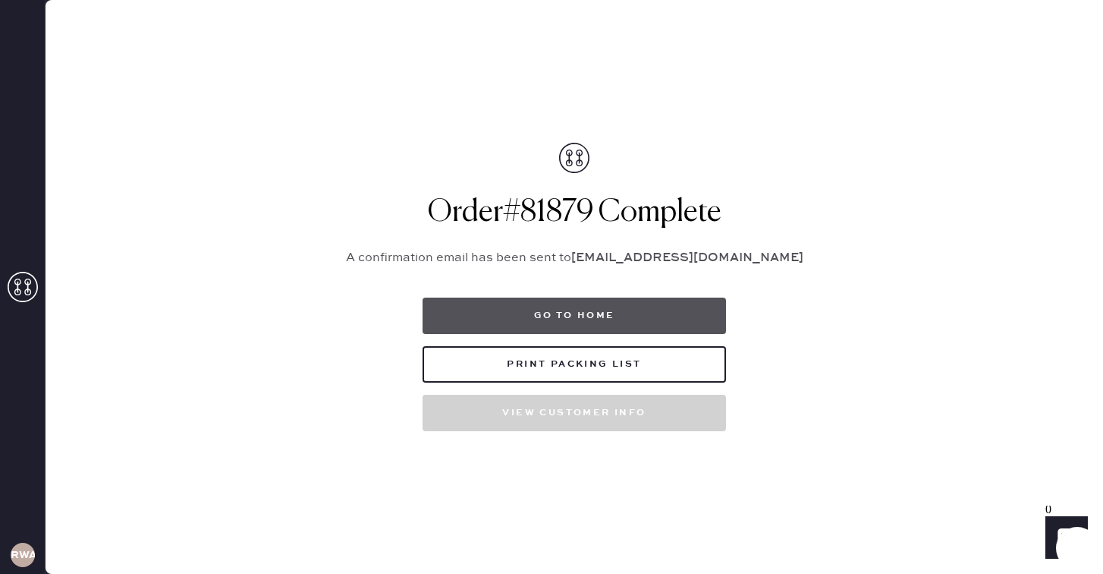
click at [549, 315] on button "Go to home" at bounding box center [574, 315] width 303 height 36
